Goal: Task Accomplishment & Management: Complete application form

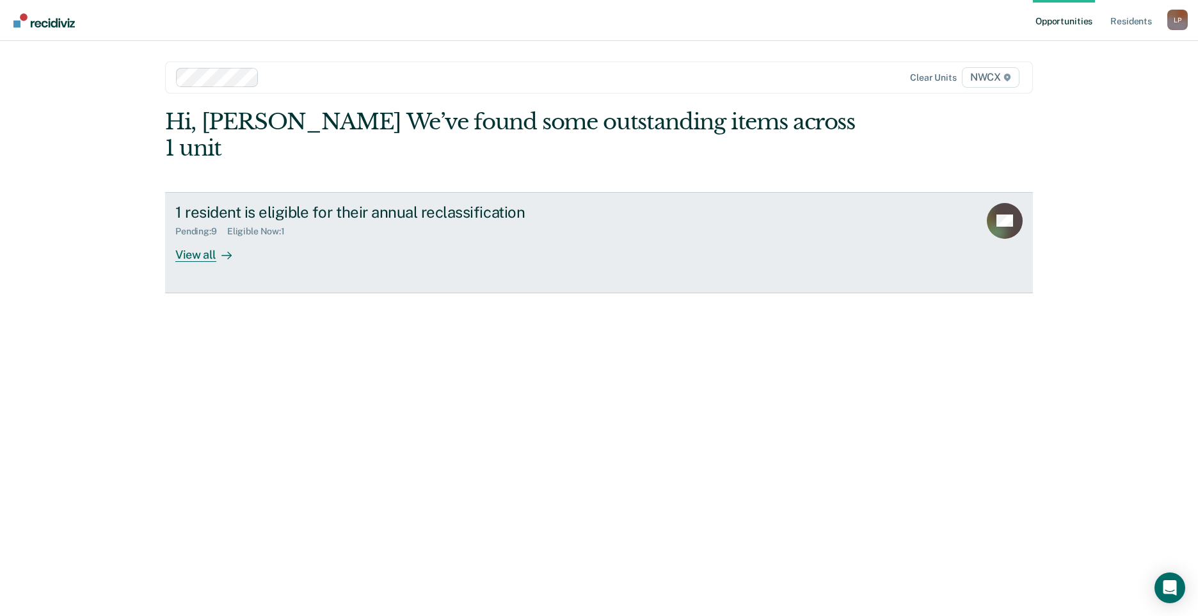
click at [225, 250] on icon at bounding box center [227, 255] width 10 height 10
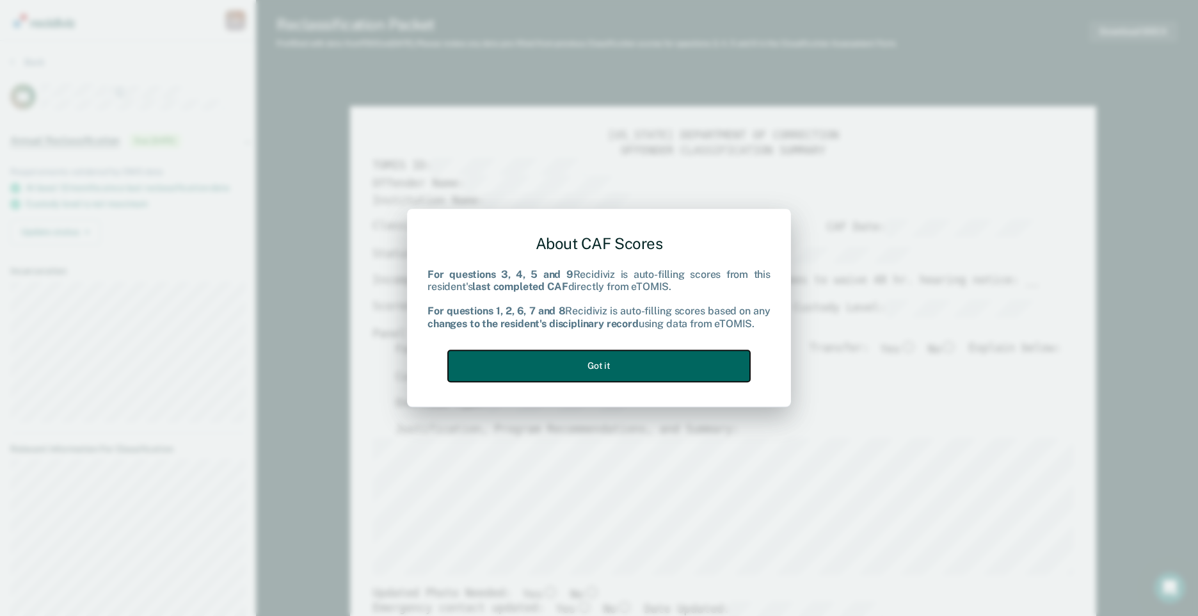
click at [616, 364] on button "Got it" at bounding box center [599, 365] width 302 height 31
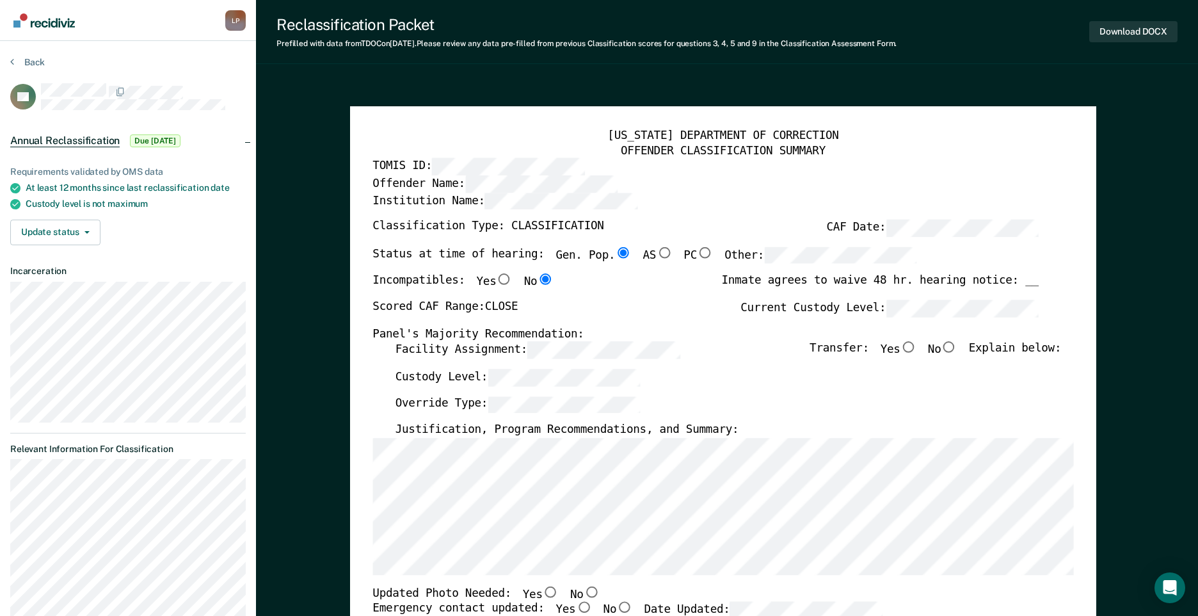
type textarea "x"
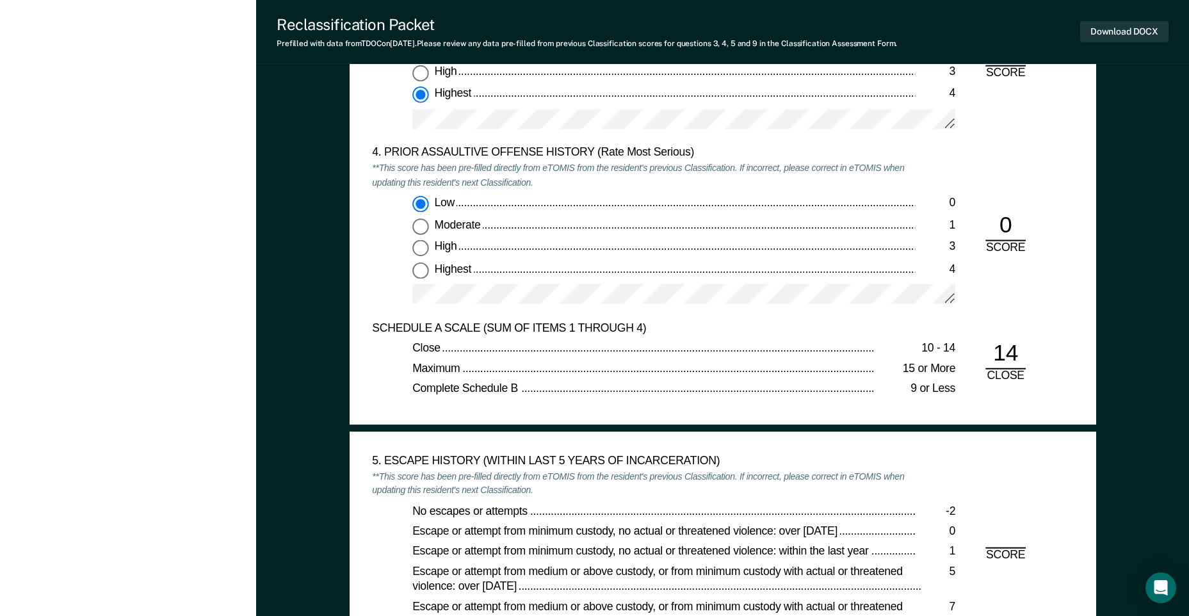
scroll to position [1728, 0]
